Goal: Task Accomplishment & Management: Manage account settings

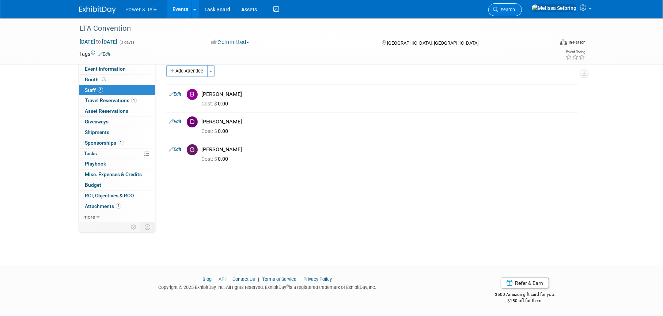
click at [515, 7] on span "Search" at bounding box center [506, 9] width 17 height 5
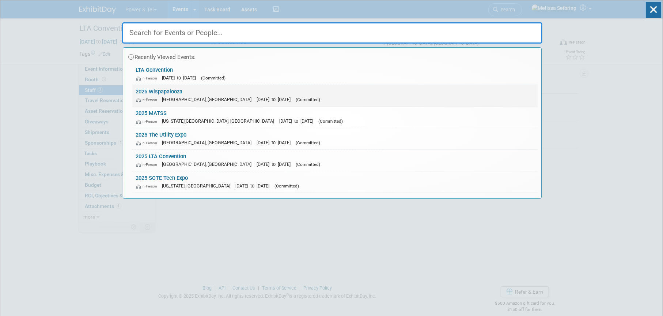
click at [154, 87] on link "2025 Wispapalooza In-Person Las Vegas, NV Oct 13, 2025 to Oct 16, 2025 (Committ…" at bounding box center [334, 95] width 405 height 21
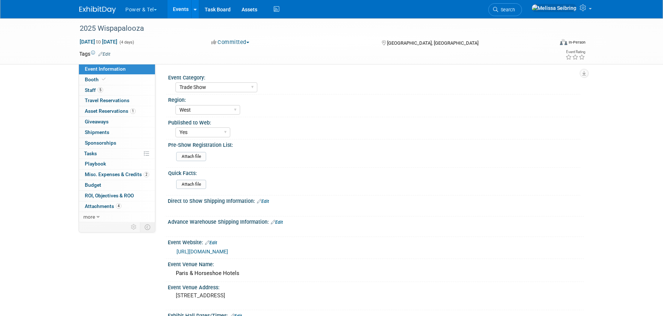
select select "Trade Show"
select select "West"
select select "Yes"
click at [590, 9] on span at bounding box center [590, 8] width 3 height 1
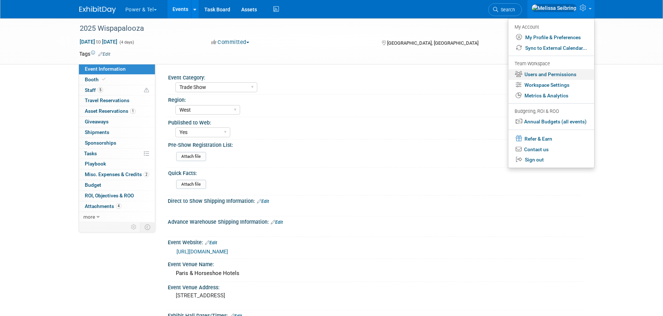
click at [538, 72] on link "Users and Permissions" at bounding box center [552, 74] width 86 height 11
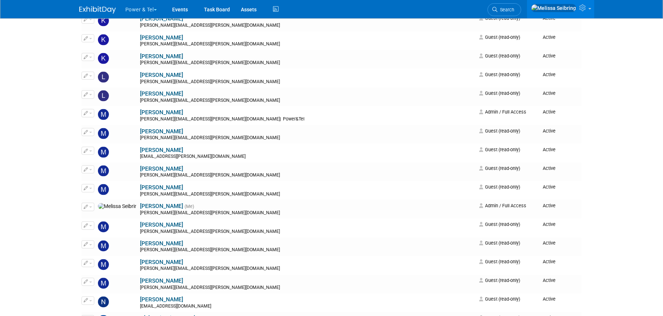
scroll to position [914, 0]
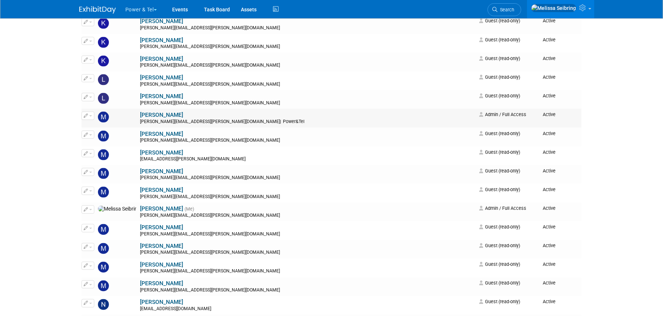
click at [91, 116] on span "button" at bounding box center [90, 115] width 3 height 1
click at [104, 124] on link "Edit" at bounding box center [111, 127] width 58 height 10
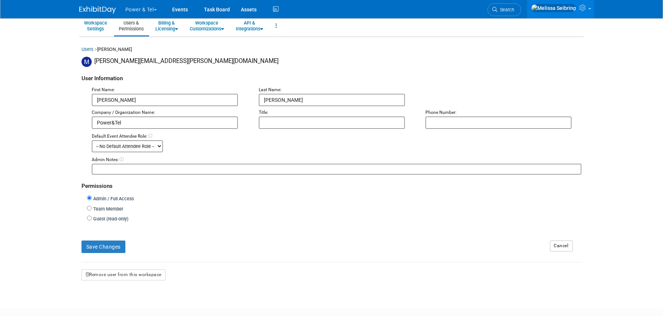
scroll to position [72, 0]
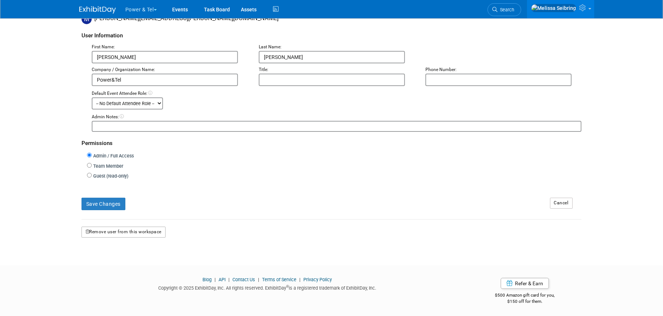
click at [148, 228] on button "Remove user from this workspace" at bounding box center [124, 231] width 84 height 11
click at [223, 183] on form "User Information First Name: Madalyn Last Name: Bobbitt Company / Organization …" at bounding box center [332, 130] width 500 height 213
click at [119, 261] on link "Yes" at bounding box center [116, 262] width 22 height 12
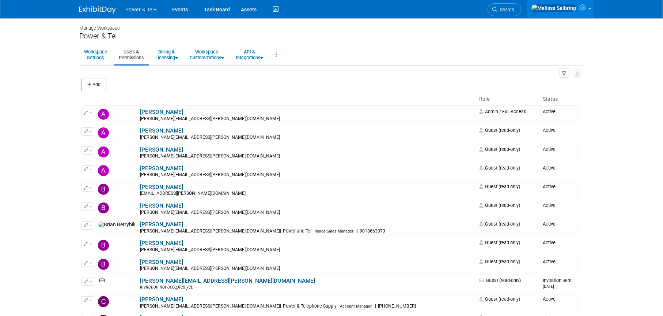
click at [585, 6] on icon at bounding box center [583, 7] width 8 height 7
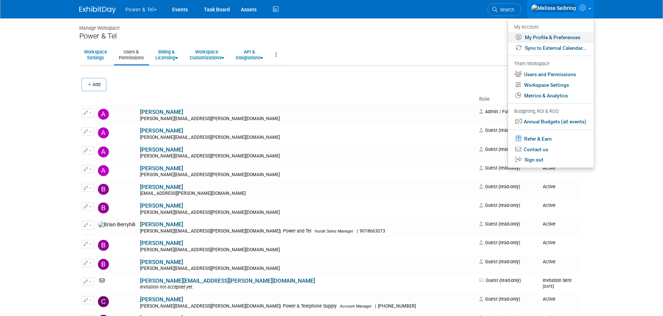
click at [564, 33] on link "My Profile & Preferences" at bounding box center [551, 37] width 86 height 11
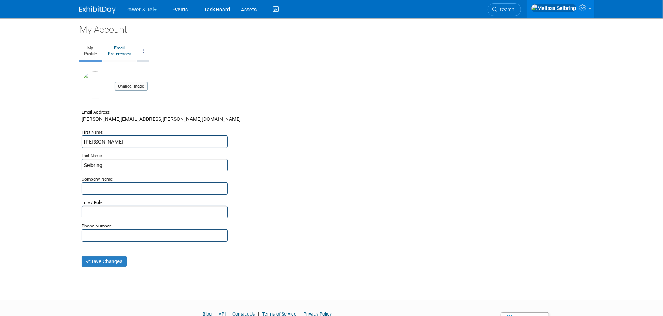
click at [146, 51] on link at bounding box center [143, 51] width 12 height 18
click at [401, 24] on div "My Account" at bounding box center [331, 27] width 505 height 18
click at [588, 8] on link at bounding box center [560, 9] width 67 height 18
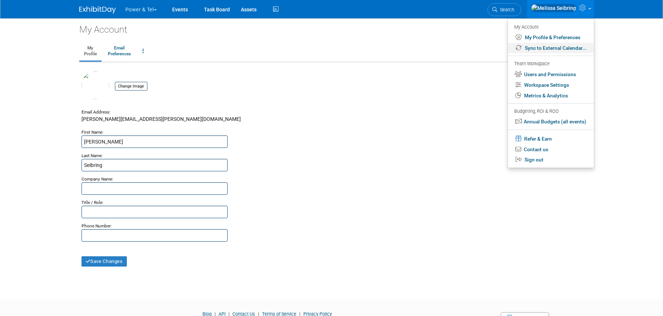
click at [559, 46] on link "Sync to External Calendar..." at bounding box center [551, 48] width 86 height 11
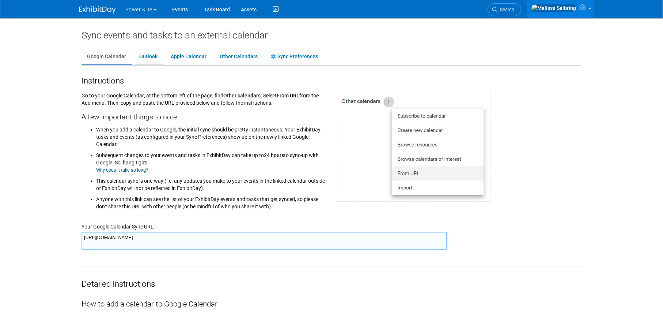
click at [152, 54] on link "Outlook" at bounding box center [148, 57] width 29 height 14
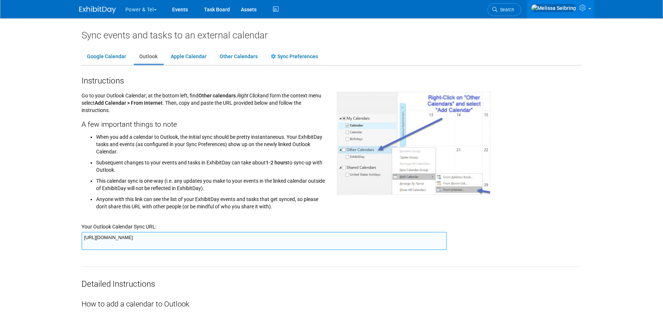
click at [96, 2] on div at bounding box center [101, 7] width 45 height 14
click at [95, 6] on img at bounding box center [97, 9] width 37 height 7
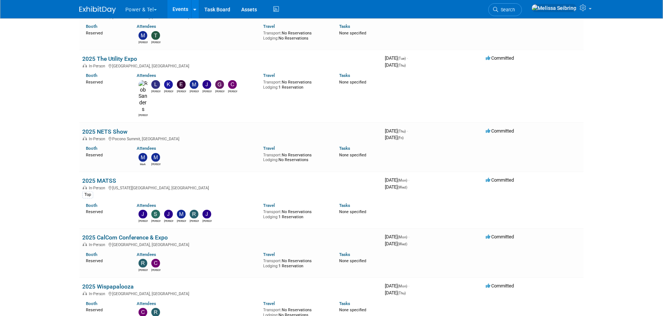
scroll to position [585, 0]
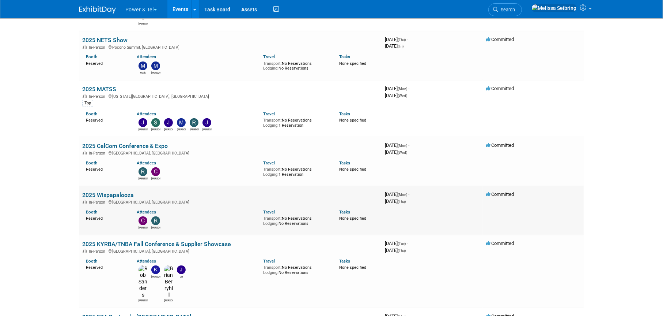
click at [103, 191] on link "2025 Wispapalooza" at bounding box center [108, 194] width 52 height 7
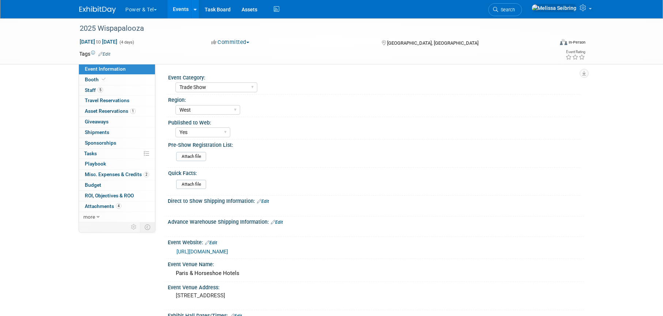
select select "Trade Show"
select select "West"
select select "Yes"
click at [89, 77] on span "Booth" at bounding box center [96, 79] width 22 height 6
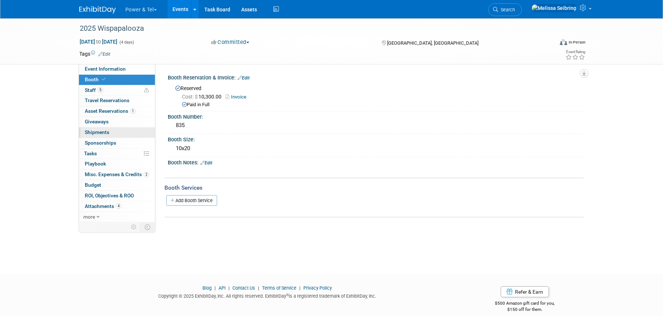
click at [106, 131] on span "Shipments 0" at bounding box center [97, 132] width 24 height 6
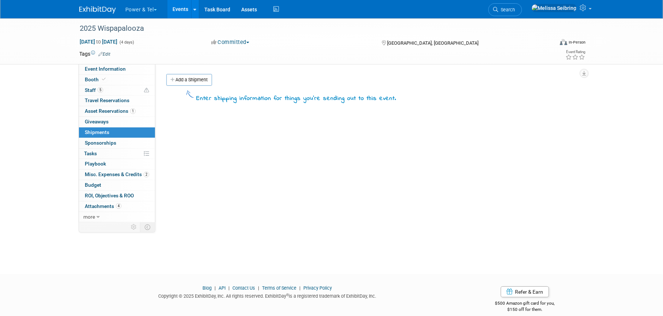
drag, startPoint x: 172, startPoint y: 80, endPoint x: 209, endPoint y: 110, distance: 47.3
click at [173, 80] on icon at bounding box center [172, 80] width 5 height 5
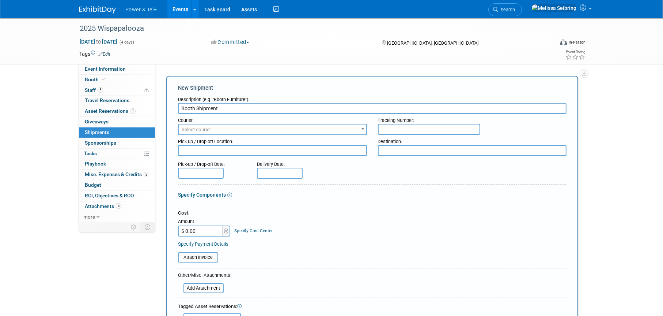
type input "Booth Shipment"
click at [221, 129] on span "Select courier" at bounding box center [273, 129] width 188 height 10
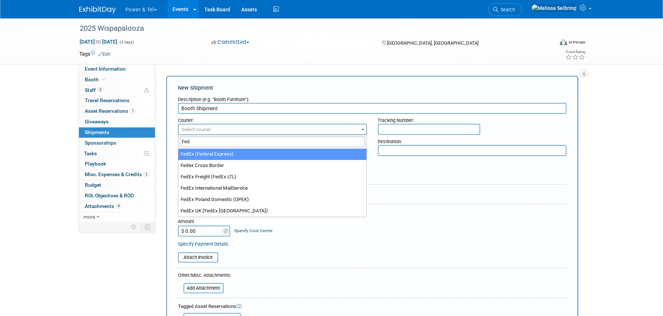
type input "Fed"
select select "206"
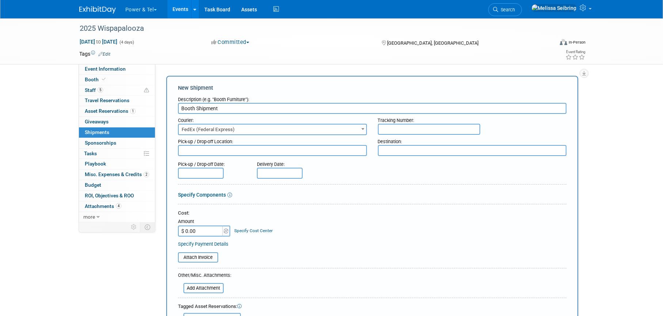
click at [385, 125] on input "text" at bounding box center [429, 129] width 102 height 11
paste input "Tracking 884824631000"
type input "Tracking 884824631000"
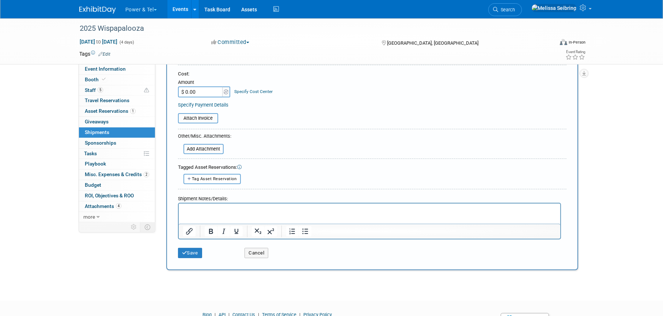
scroll to position [146, 0]
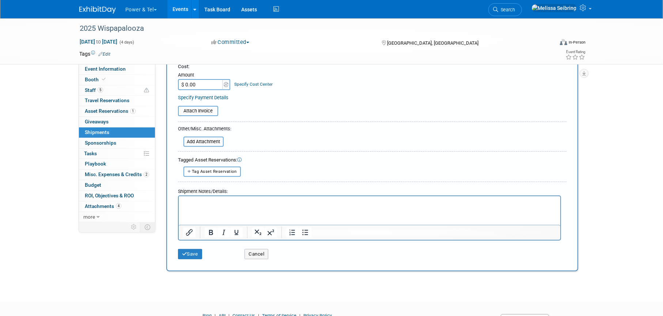
click at [265, 206] on html at bounding box center [369, 201] width 382 height 10
click at [200, 202] on p "Rich Text Area. Press ALT-0 for help." at bounding box center [369, 202] width 373 height 7
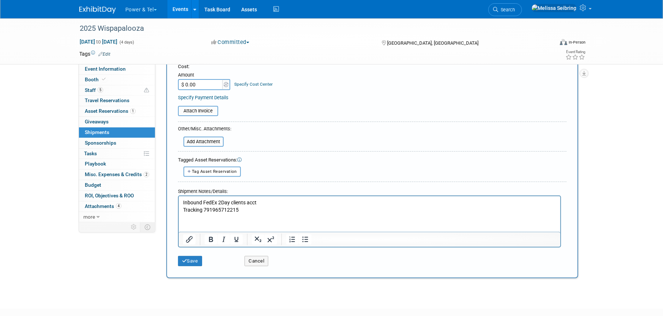
click at [235, 203] on p "Inbound FedEx 2Day clients acct" at bounding box center [369, 202] width 373 height 7
click at [249, 208] on p "Tracking 791965712215" at bounding box center [369, 209] width 373 height 7
drag, startPoint x: 182, startPoint y: 202, endPoint x: 430, endPoint y: 390, distance: 311.3
click at [182, 202] on body "Inbound FedEx 2Day P&T acct Tracking 791965712215" at bounding box center [369, 206] width 374 height 14
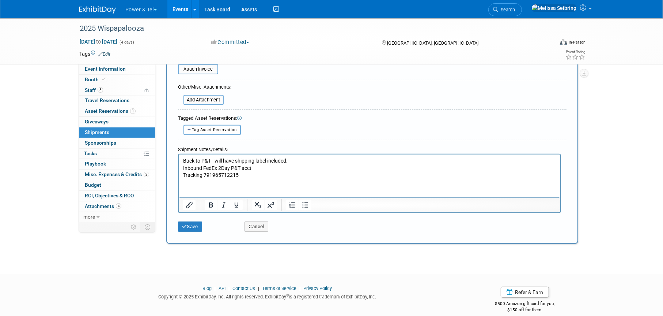
scroll to position [196, 0]
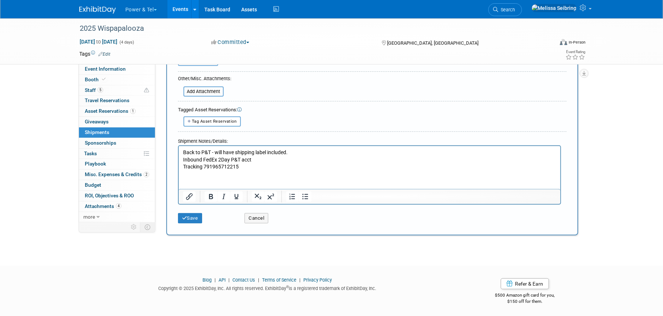
click at [268, 169] on p "Tracking 791965712215" at bounding box center [369, 166] width 373 height 7
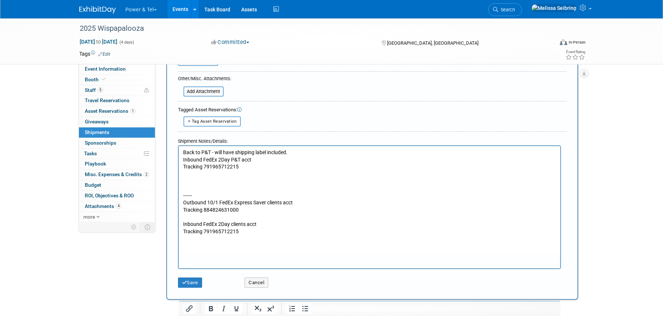
scroll to position [0, 0]
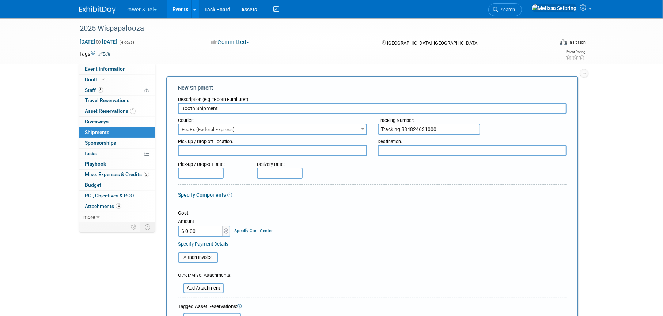
click at [206, 173] on input "text" at bounding box center [201, 172] width 46 height 11
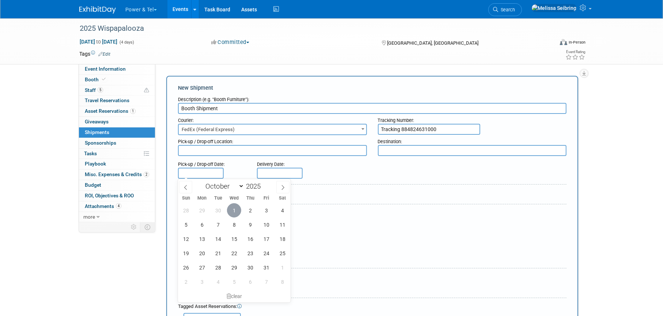
click at [229, 212] on span "1" at bounding box center [234, 210] width 14 height 14
type input "Oct 1, 2025"
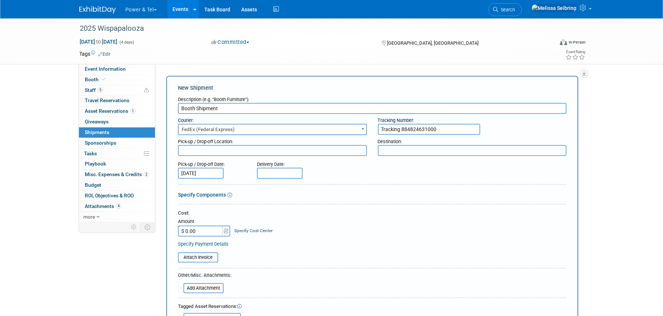
click at [271, 171] on input "text" at bounding box center [280, 172] width 46 height 11
click at [322, 166] on div "Delivery Date:" at bounding box center [301, 163] width 89 height 10
click at [403, 149] on textarea at bounding box center [472, 150] width 189 height 11
click at [404, 150] on textarea at bounding box center [472, 150] width 189 height 11
type textarea "Las Vegas"
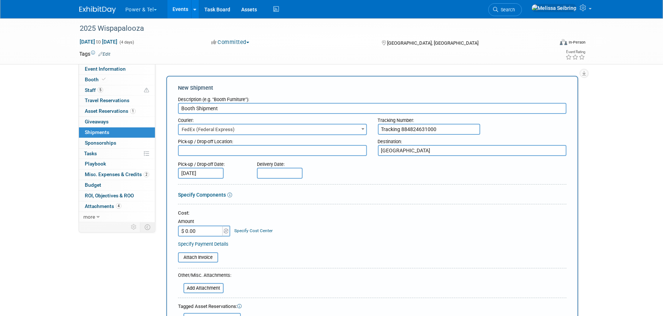
click at [377, 182] on form "Description (e.g. "Booth Furniture"): Booth Shipment Courier: 007EX 17 Post Ser…" at bounding box center [372, 290] width 389 height 394
click at [227, 148] on textarea at bounding box center [272, 150] width 189 height 11
type textarea "Advanced warehouse"
click at [403, 204] on div at bounding box center [372, 205] width 389 height 3
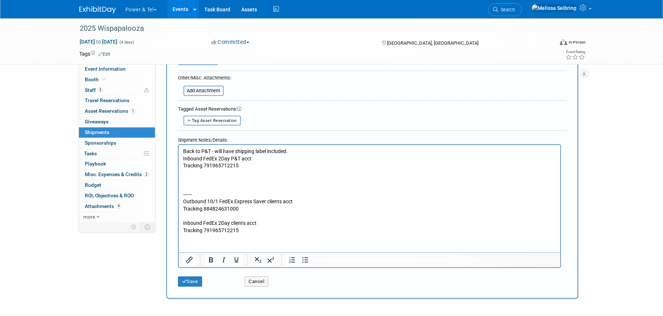
scroll to position [256, 0]
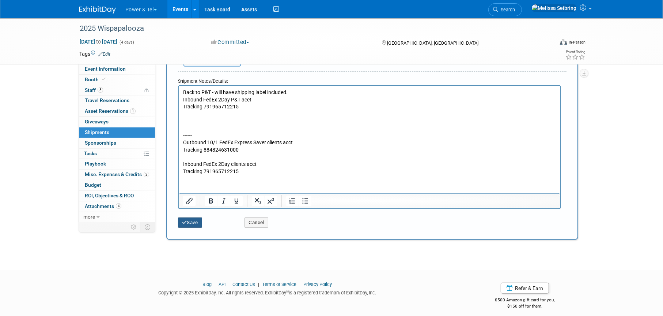
click at [186, 217] on button "Save" at bounding box center [190, 222] width 24 height 10
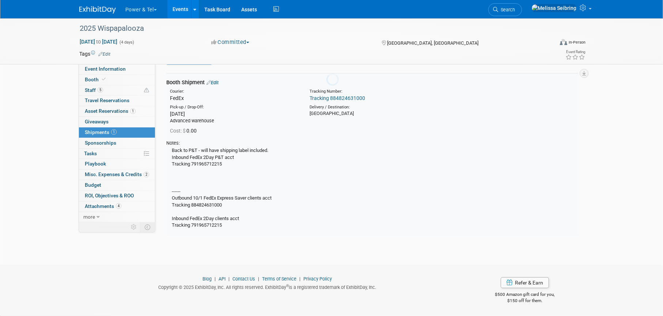
scroll to position [16, 0]
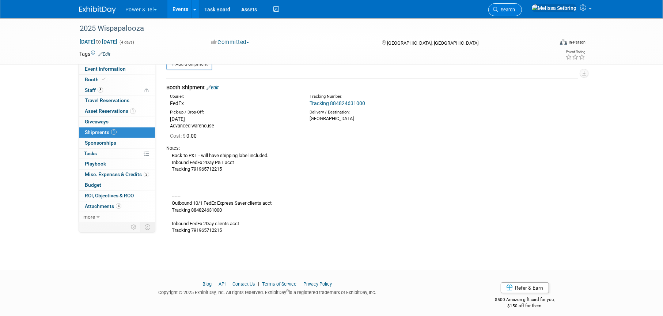
click at [515, 8] on span "Search" at bounding box center [506, 9] width 17 height 5
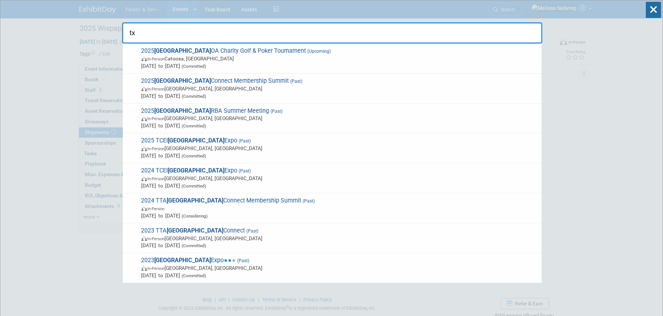
type input "tx"
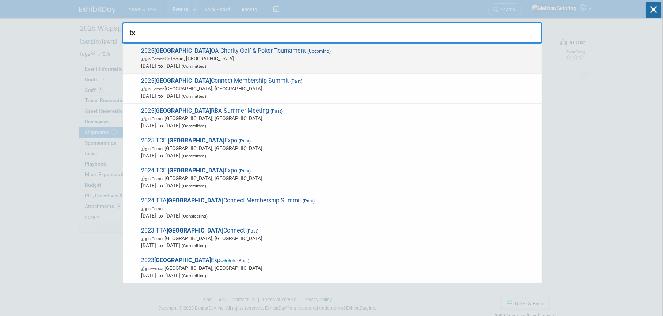
click at [196, 52] on span "2025 TX OA Charity Golf & Poker Tournament (Upcoming) In-Person Catoosa, OK Oct…" at bounding box center [338, 58] width 399 height 22
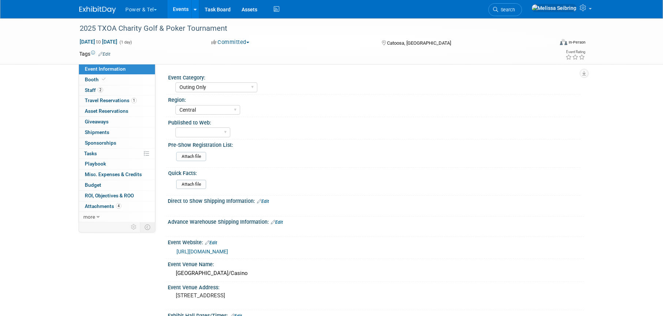
select select "Outing Only"
select select "Central"
click at [98, 0] on div at bounding box center [101, 7] width 45 height 14
click at [97, 6] on img at bounding box center [97, 9] width 37 height 7
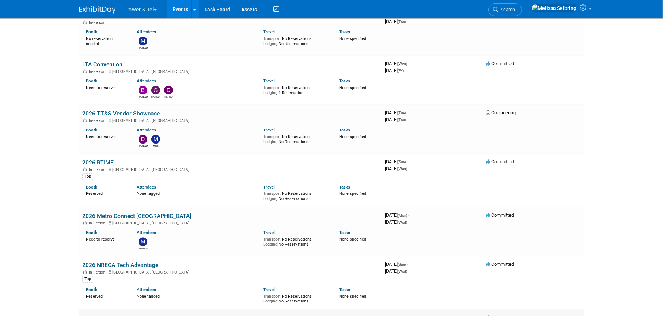
scroll to position [1503, 0]
